Goal: Obtain resource: Download file/media

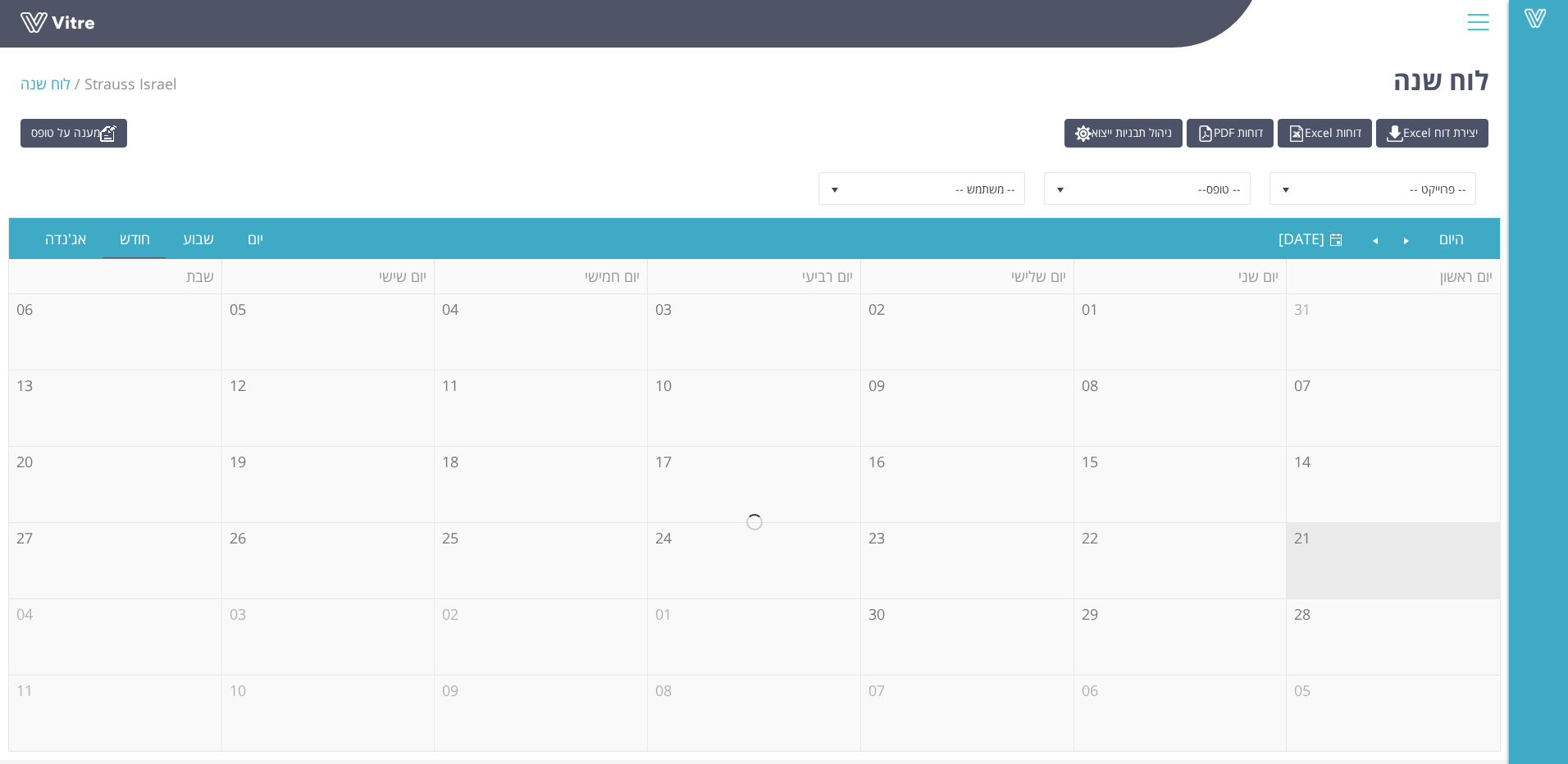
drag, startPoint x: 746, startPoint y: 148, endPoint x: 612, endPoint y: 114, distance: 138.2
click at [612, 114] on div "מענה על טופס יצירת דוח Excel דוחות Excel דוחות PDF ניהול תבניות ייצוא -- פרוייק…" at bounding box center [754, 434] width 1509 height 649
drag, startPoint x: 913, startPoint y: 99, endPoint x: 787, endPoint y: 92, distance: 126.2
click at [787, 92] on div "לוח שנה Strauss Israel לוח שנה" at bounding box center [754, 75] width 1509 height 70
drag, startPoint x: 787, startPoint y: 92, endPoint x: 792, endPoint y: 77, distance: 15.8
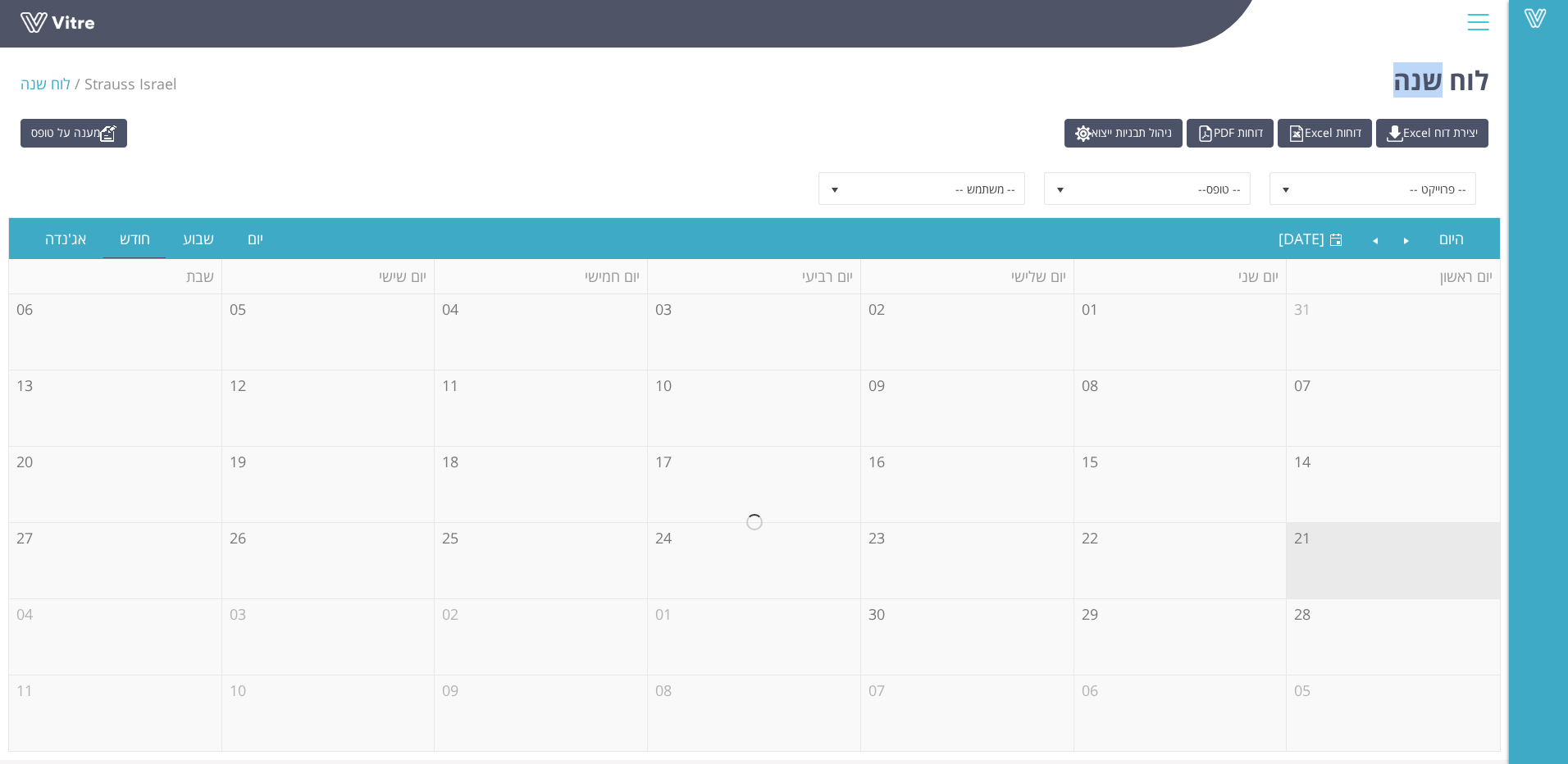
click at [792, 77] on div "לוח שנה Strauss Israel לוח שנה" at bounding box center [754, 75] width 1509 height 70
click at [548, 174] on div "-- פרוייקט -- -- טופס-- -- משתמש --" at bounding box center [754, 188] width 1468 height 33
click at [748, 133] on div "מענה על טופס יצירת דוח Excel דוחות Excel דוחות PDF ניהול תבניות ייצוא" at bounding box center [754, 133] width 1492 height 29
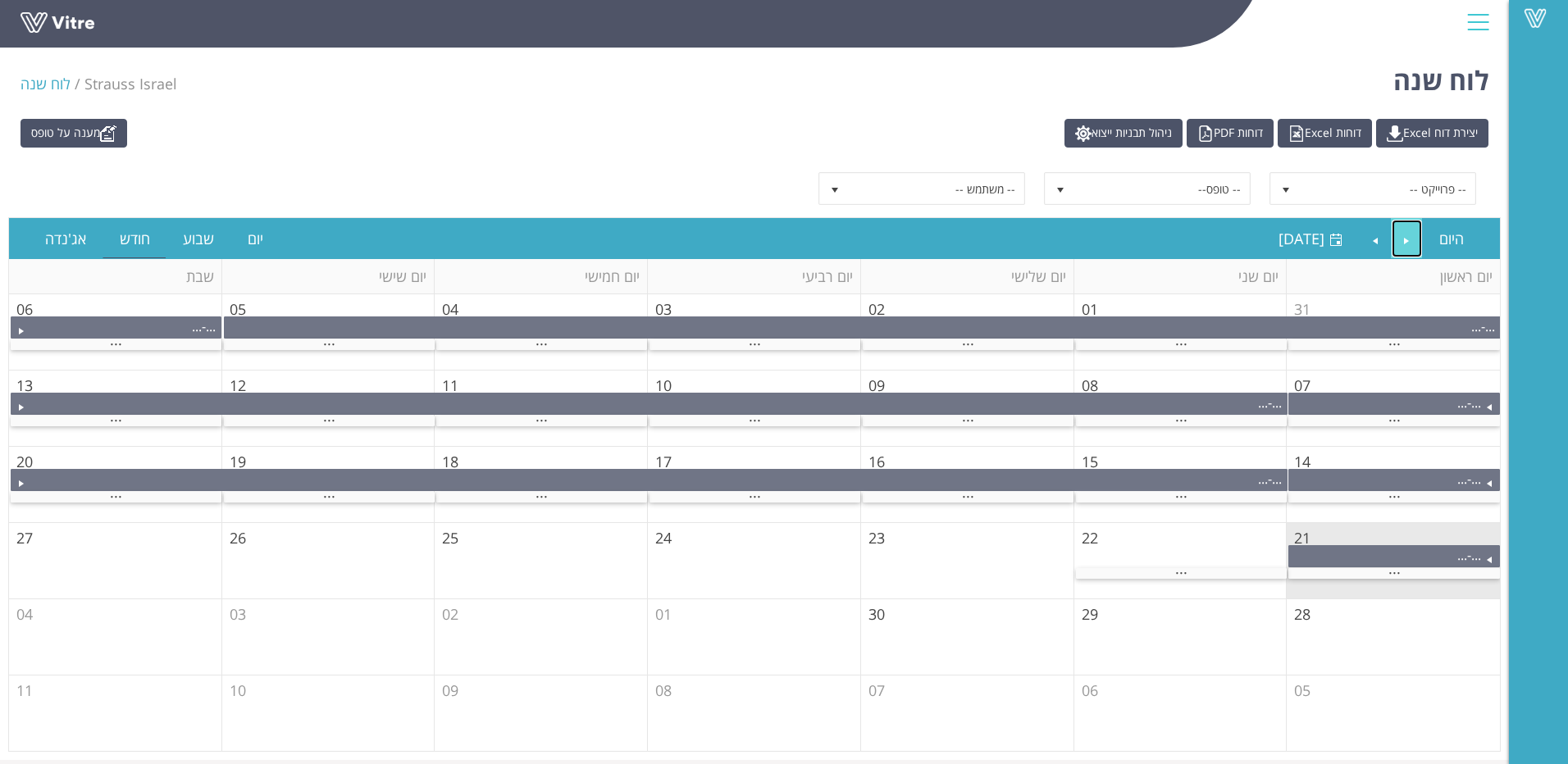
click at [1416, 241] on link "Previous" at bounding box center [1407, 238] width 31 height 37
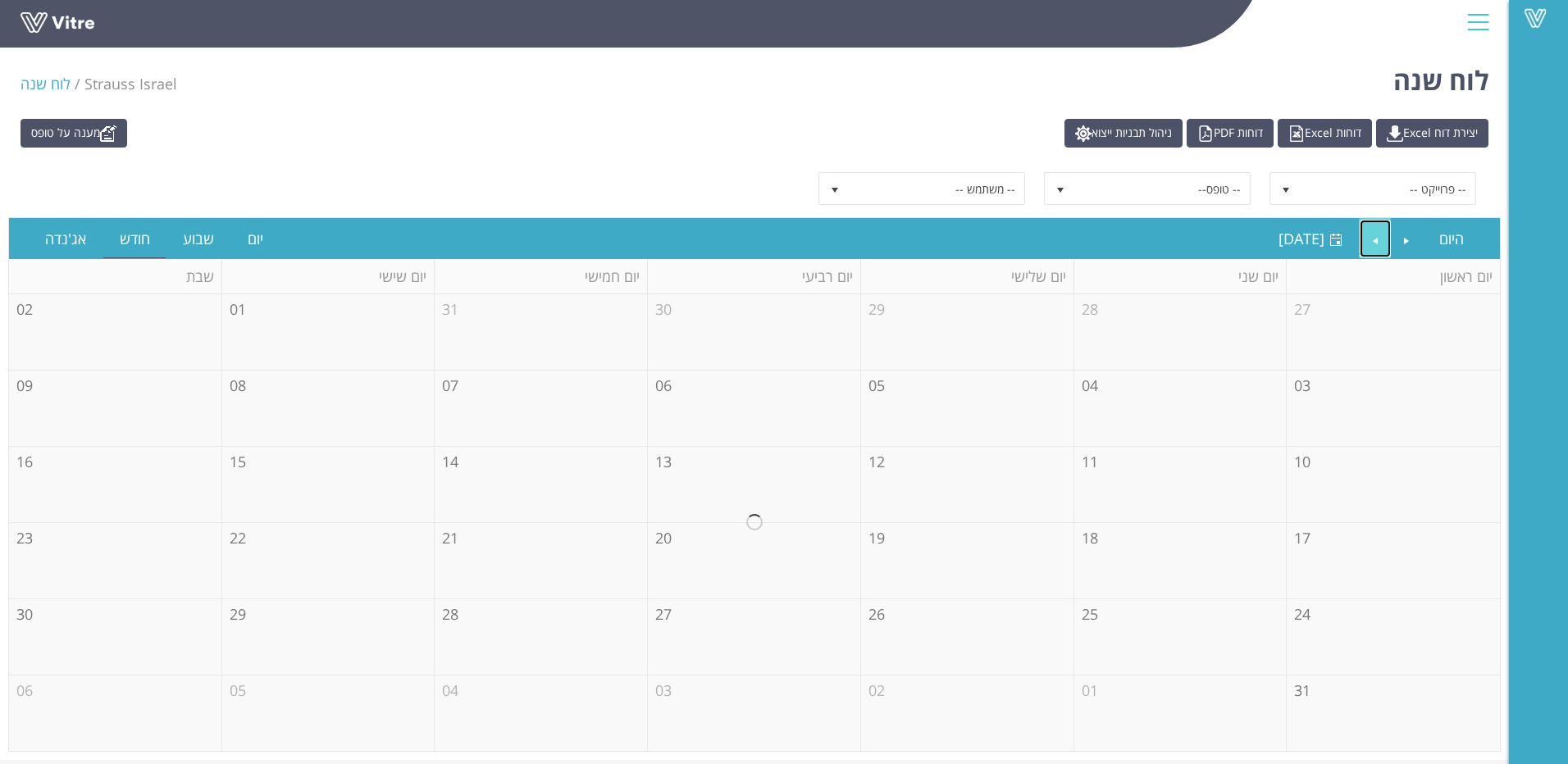
click at [1388, 246] on link "Next" at bounding box center [1375, 238] width 31 height 37
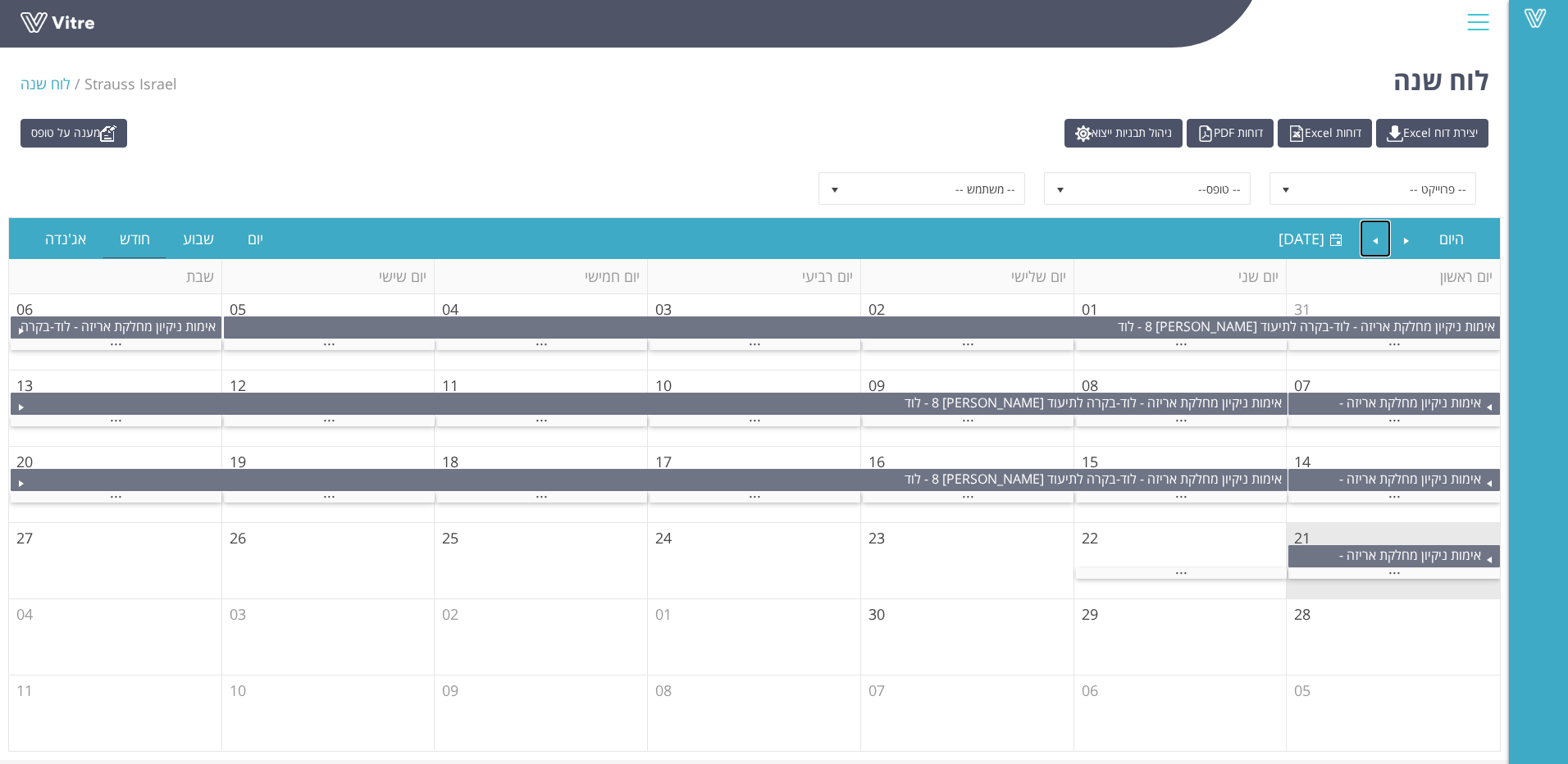
click at [1216, 580] on td "22" at bounding box center [1180, 561] width 213 height 76
click at [1211, 572] on div "..." at bounding box center [1181, 573] width 210 height 11
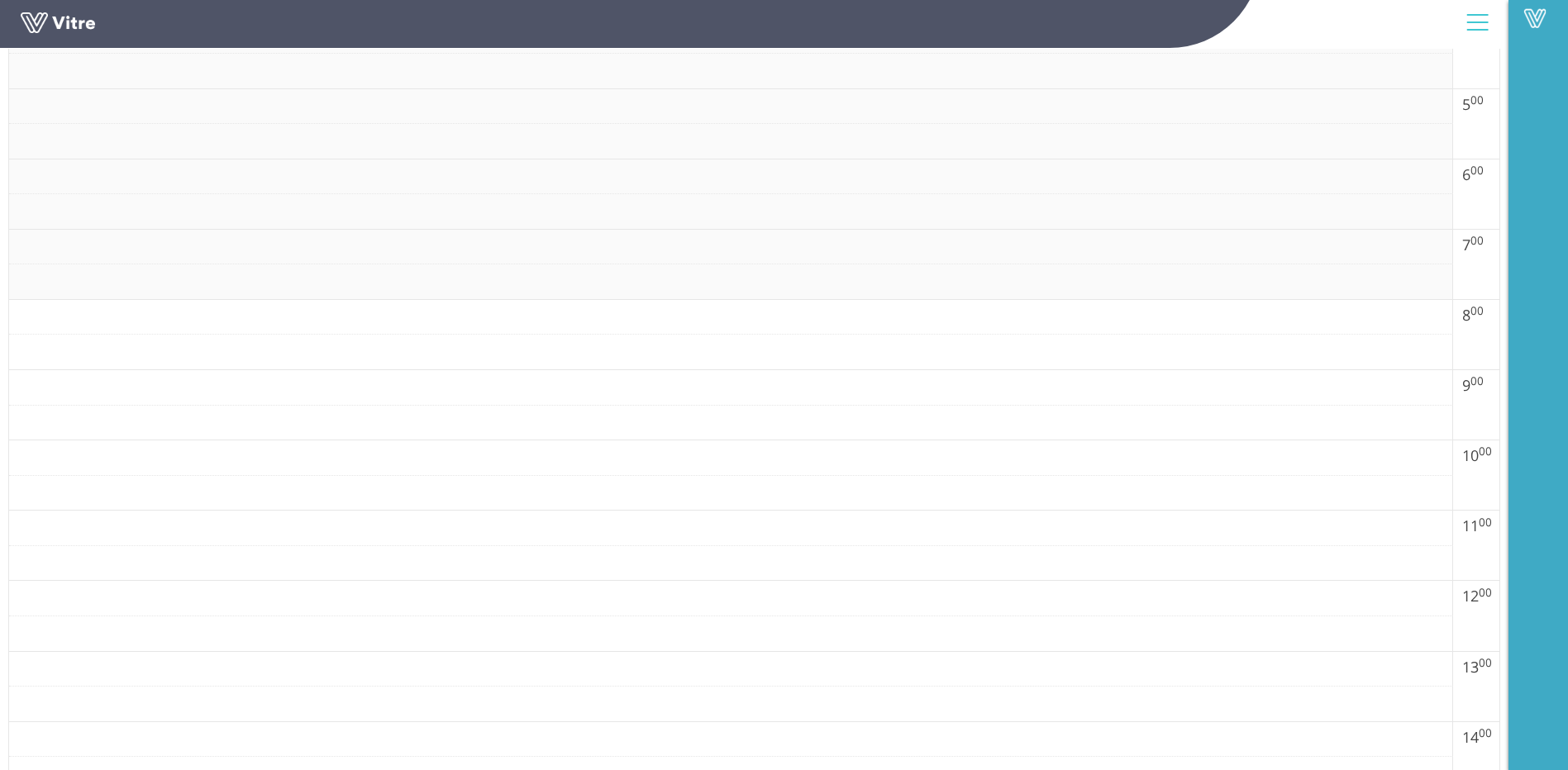
scroll to position [83, 0]
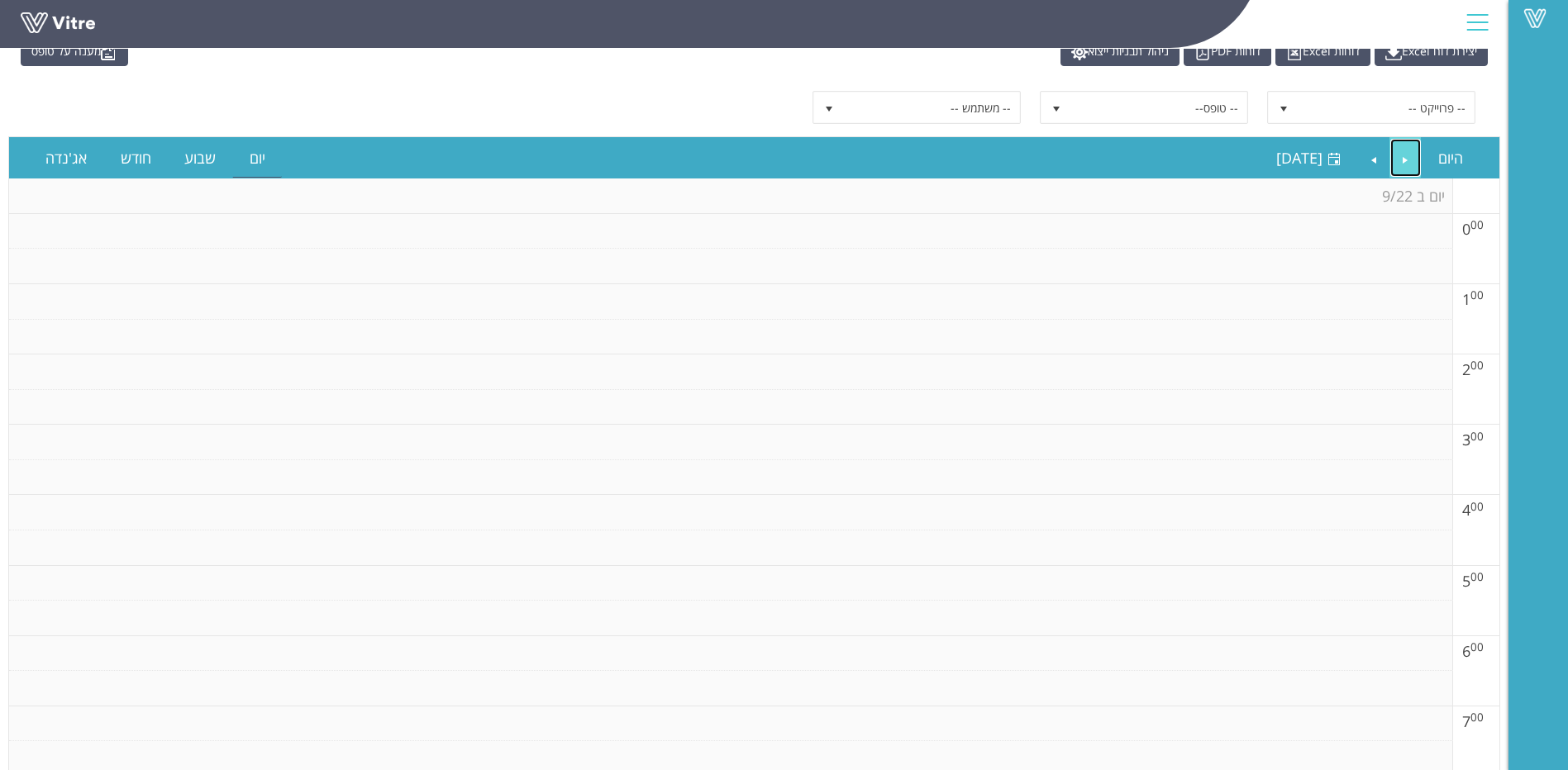
click at [1415, 151] on link "Previous" at bounding box center [1406, 157] width 32 height 38
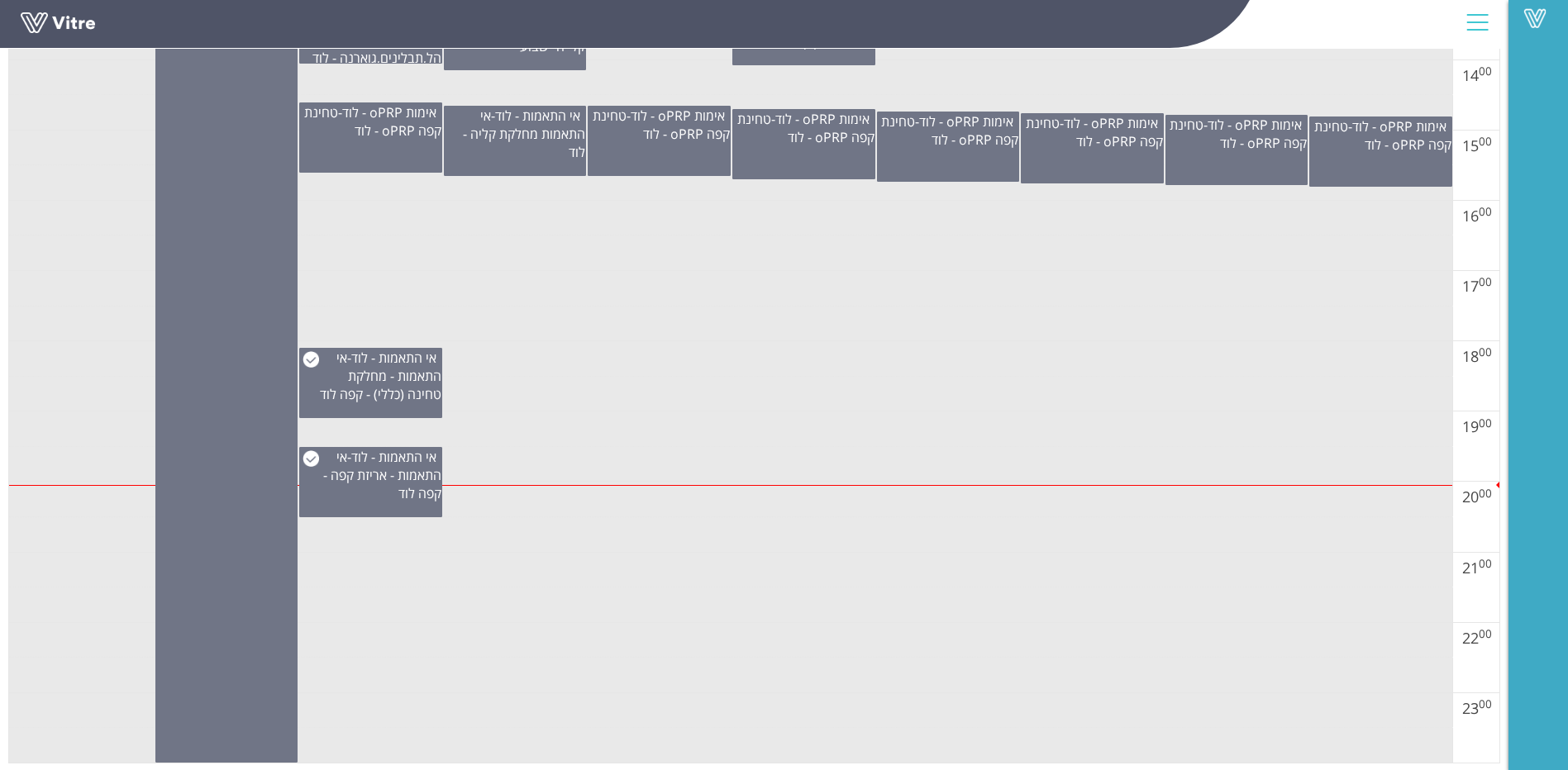
scroll to position [1222, 0]
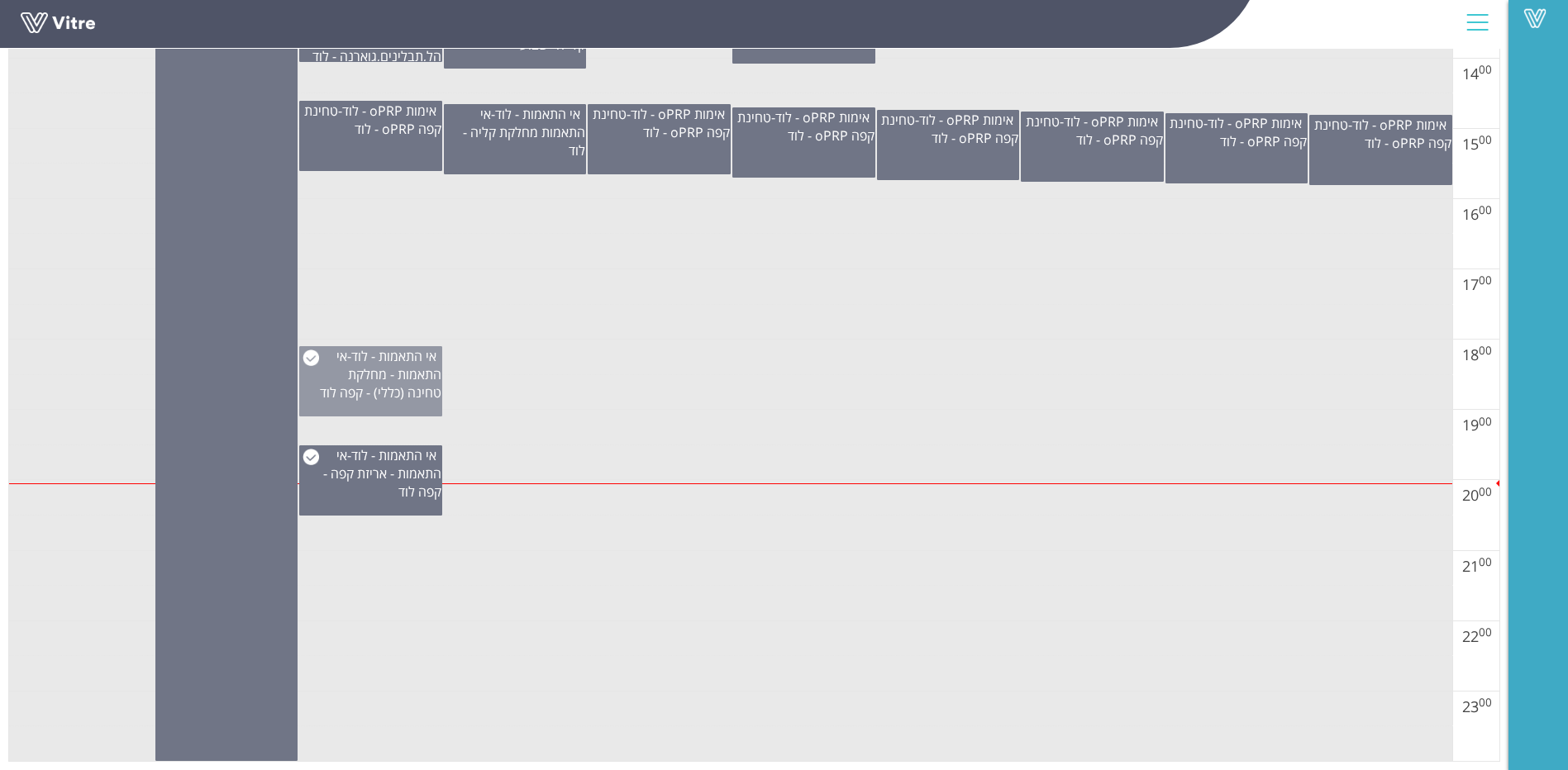
click at [388, 399] on span "אי התאמות - מחלקת טחינה (כללי) - קפה לוד" at bounding box center [380, 374] width 121 height 55
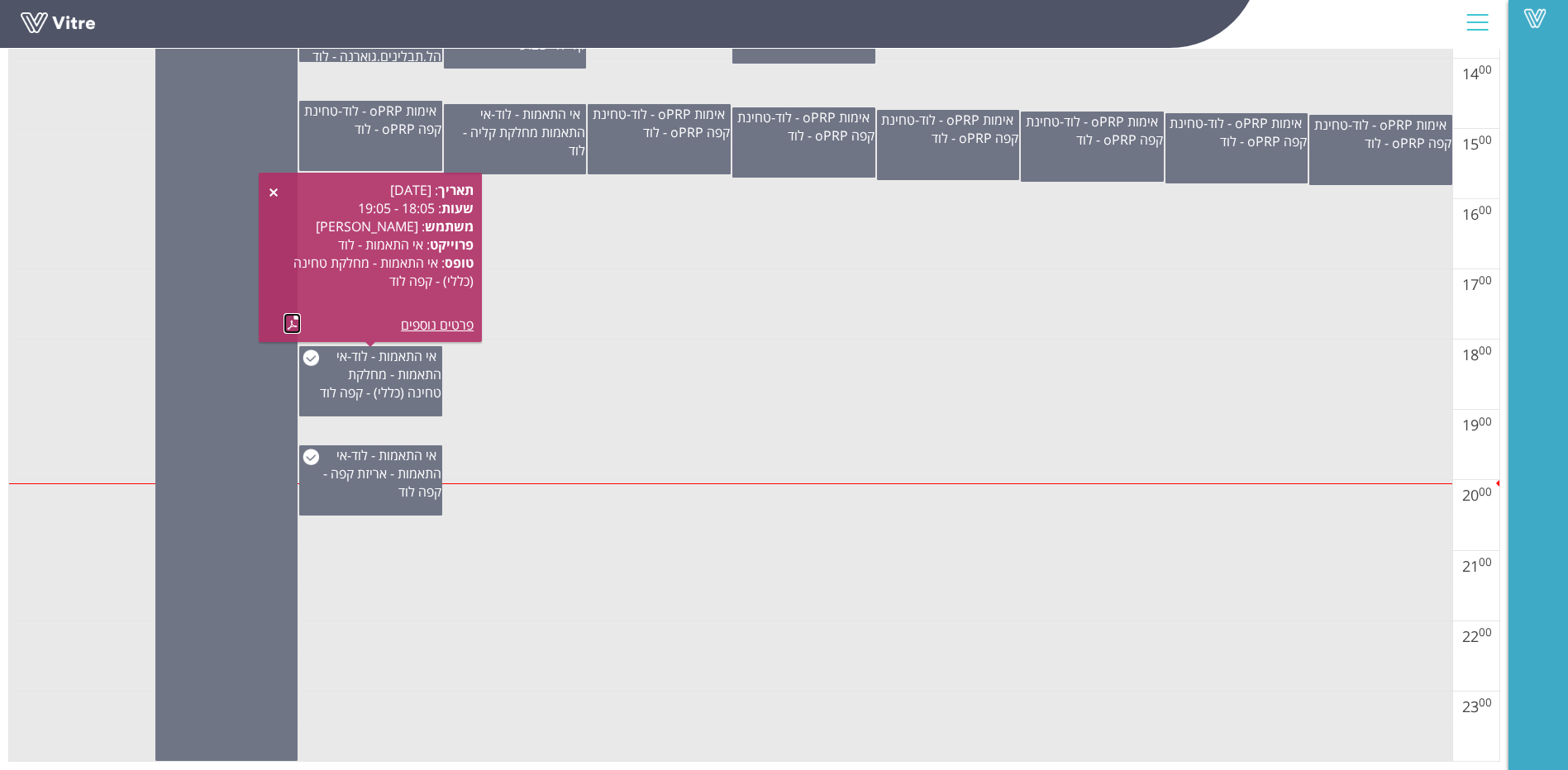
click at [289, 330] on link at bounding box center [292, 323] width 17 height 21
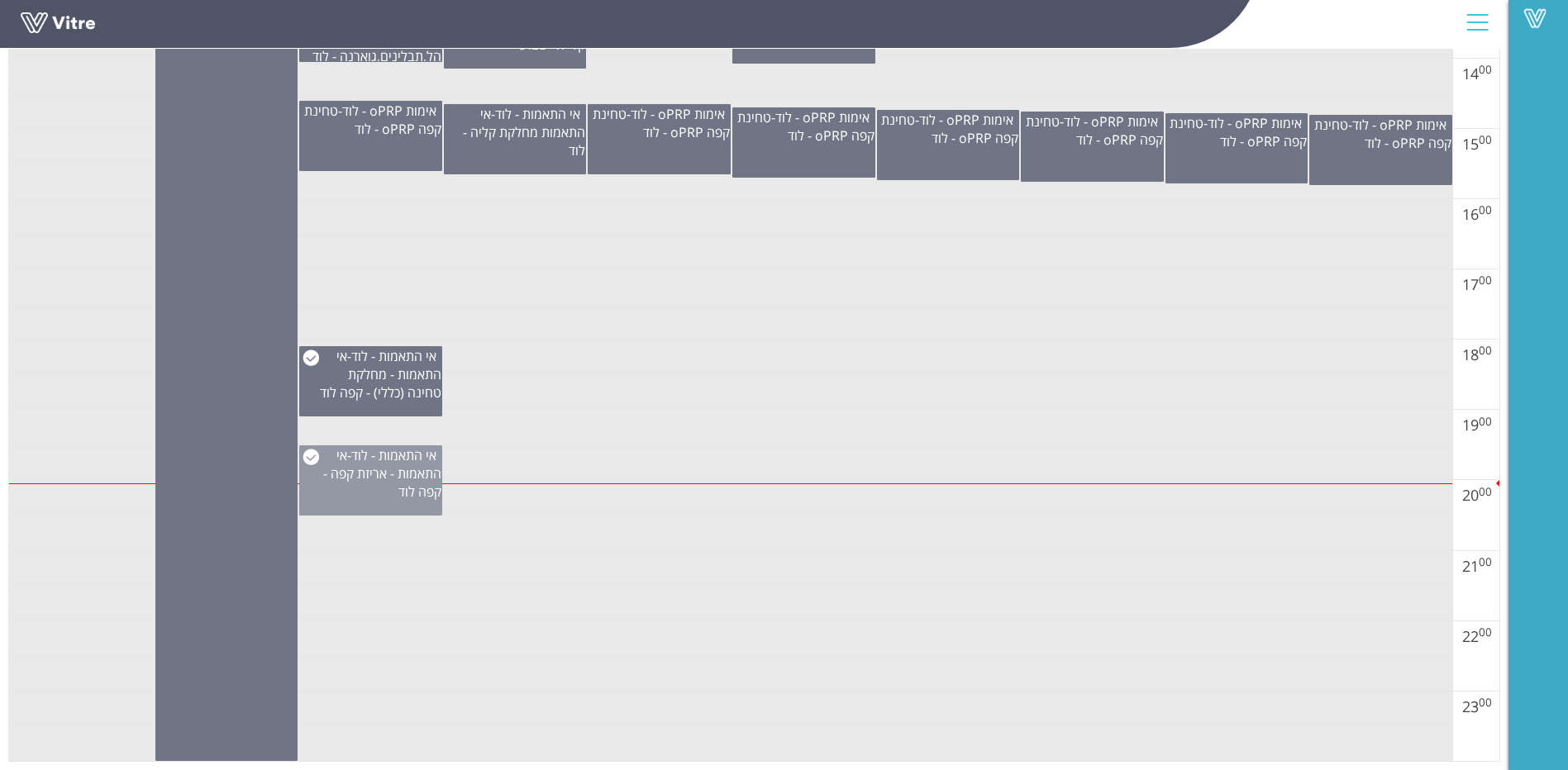
click at [392, 503] on div "אי התאמות - לוד - אי התאמות - אריזת קפה - קפה לוד" at bounding box center [370, 480] width 143 height 70
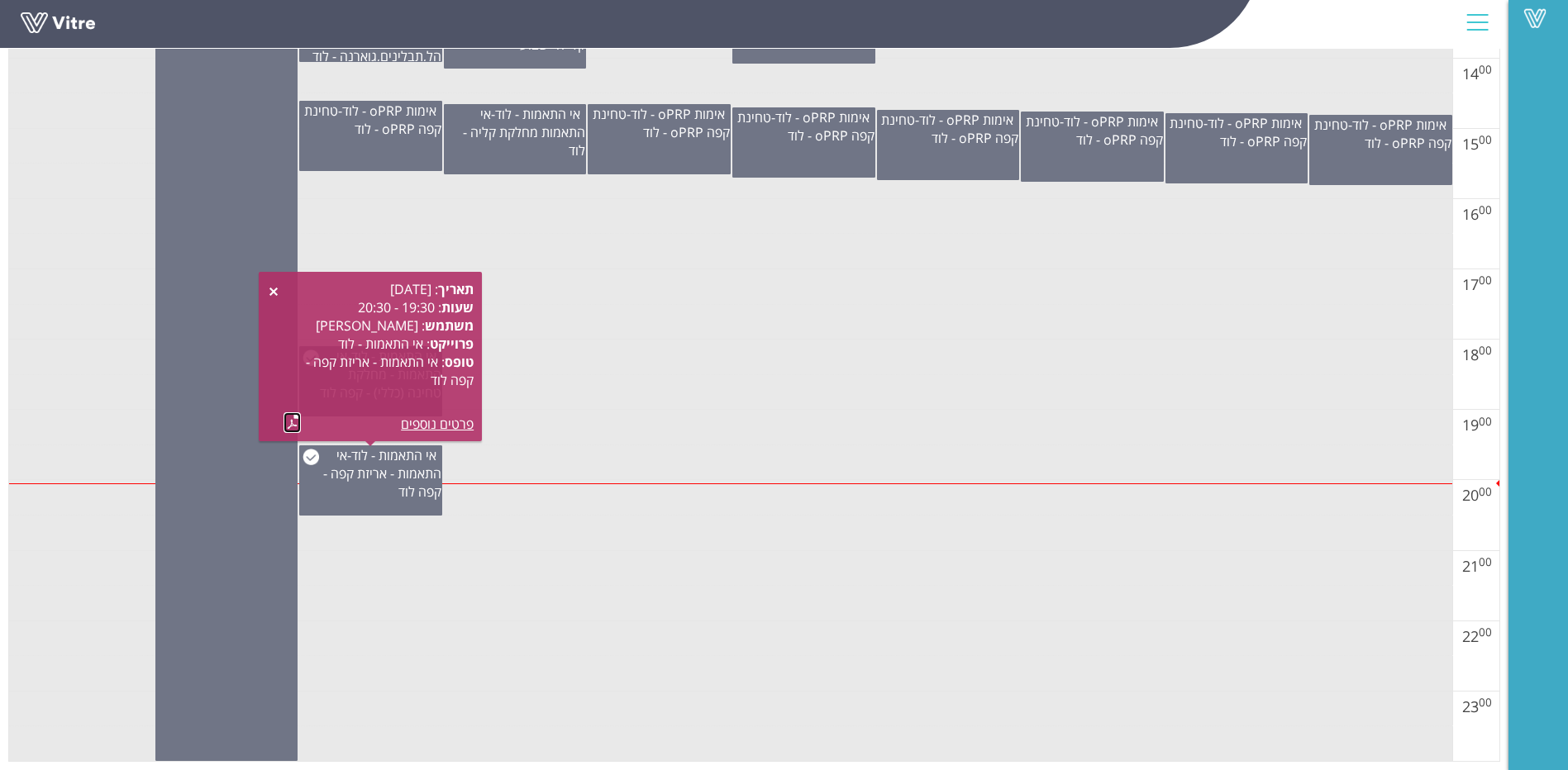
click at [292, 413] on link at bounding box center [292, 422] width 17 height 21
